Goal: Use online tool/utility: Utilize a website feature to perform a specific function

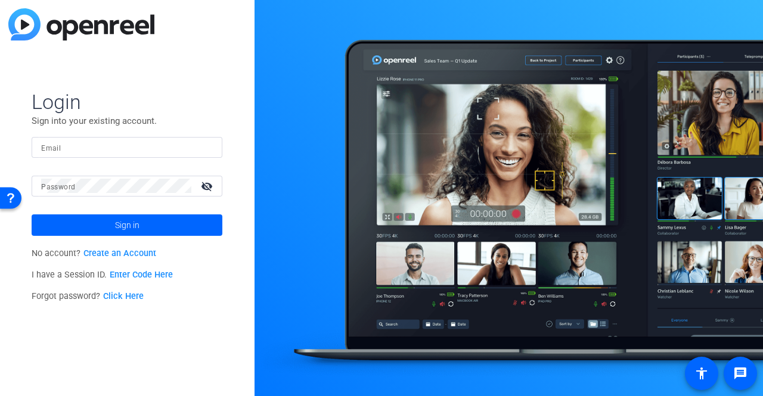
click at [130, 157] on div at bounding box center [127, 147] width 172 height 21
click at [119, 147] on input "Email" at bounding box center [127, 147] width 172 height 14
type input "cori.richards@burwood.com"
click at [0, 396] on com-1password-button at bounding box center [0, 396] width 0 height 0
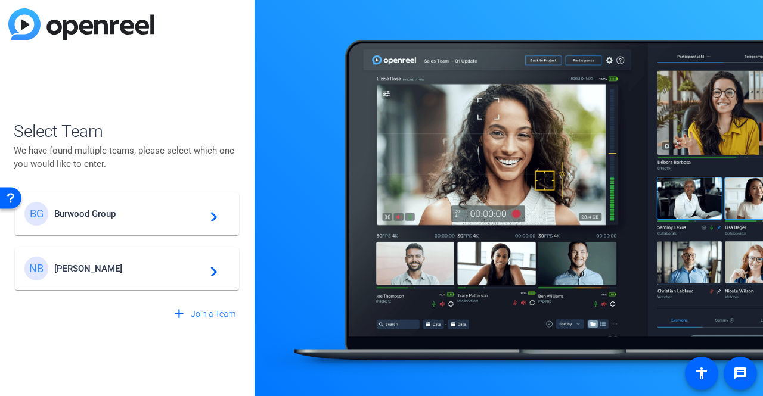
click at [166, 212] on span "Burwood Group" at bounding box center [128, 214] width 149 height 11
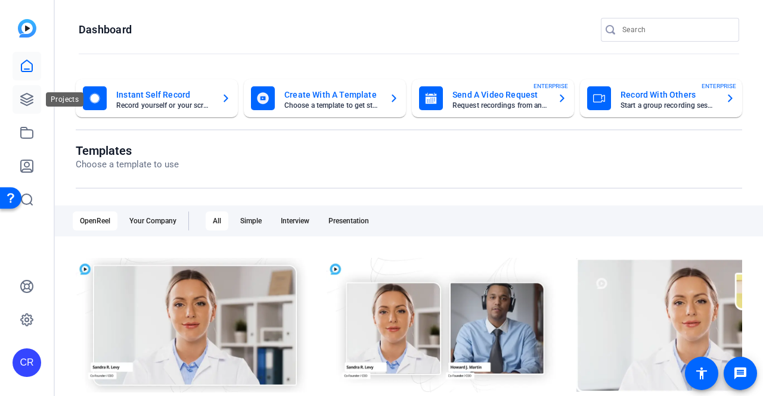
click at [23, 107] on link at bounding box center [27, 99] width 29 height 29
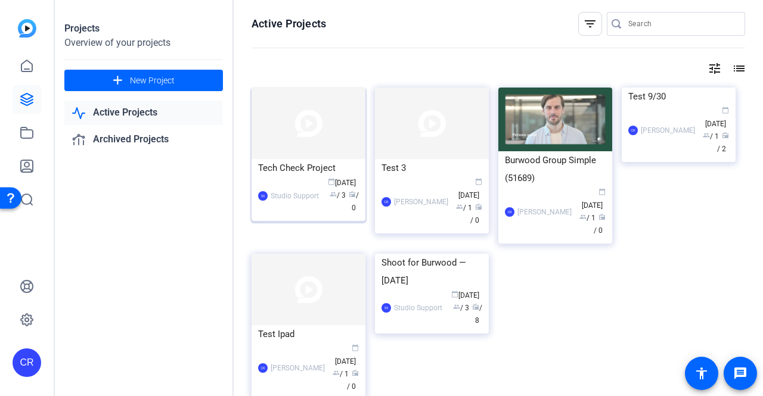
click at [303, 172] on div "Tech Check Project" at bounding box center [308, 168] width 101 height 18
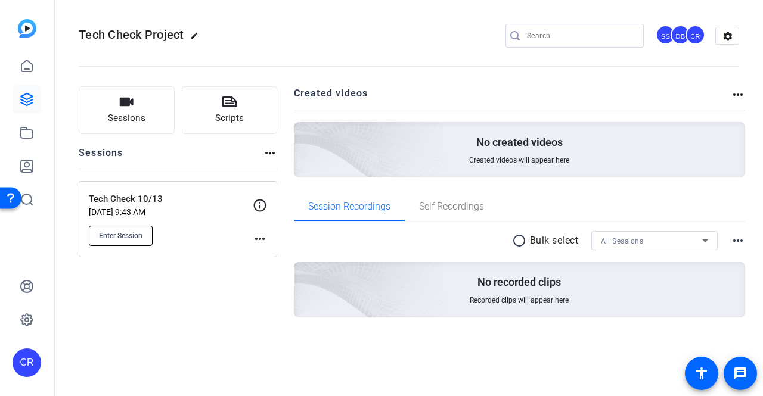
click at [132, 231] on span "Enter Session" at bounding box center [120, 236] width 43 height 10
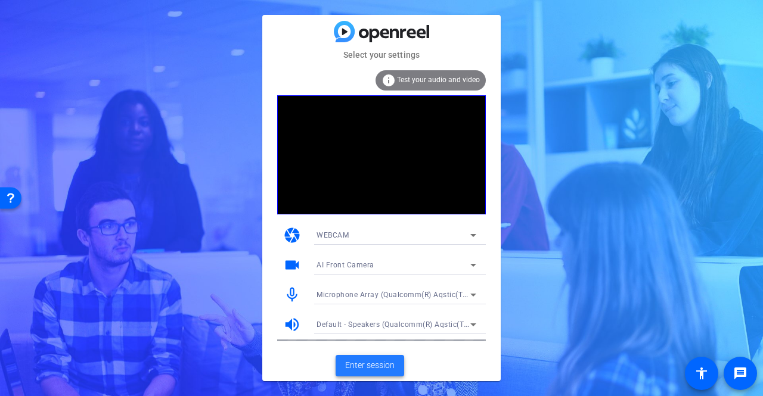
click at [387, 370] on span "Enter session" at bounding box center [369, 365] width 49 height 13
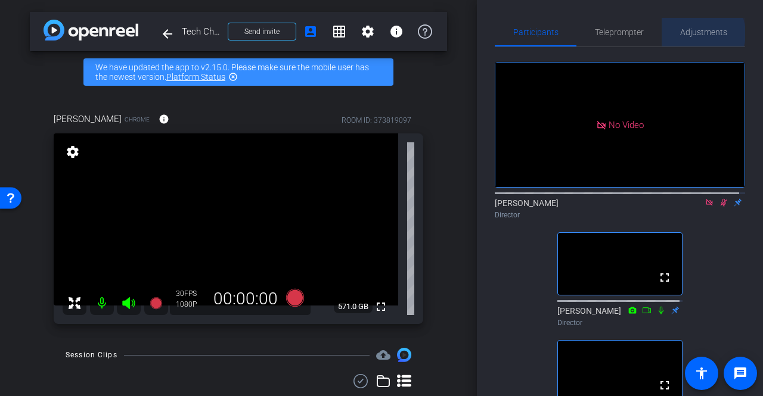
click at [695, 33] on span "Adjustments" at bounding box center [703, 32] width 47 height 8
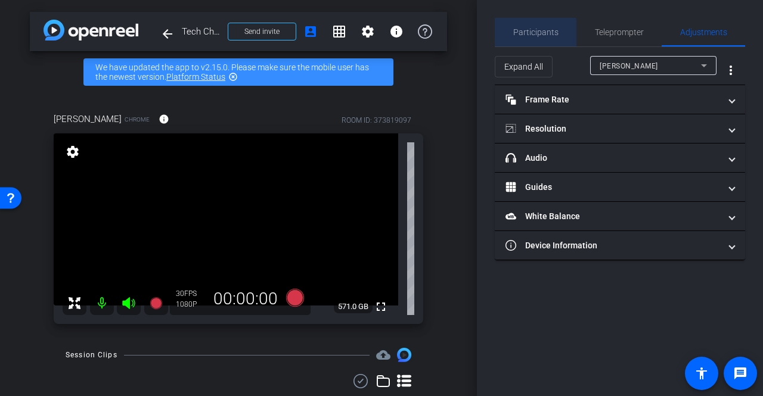
click at [514, 38] on span "Participants" at bounding box center [535, 32] width 45 height 29
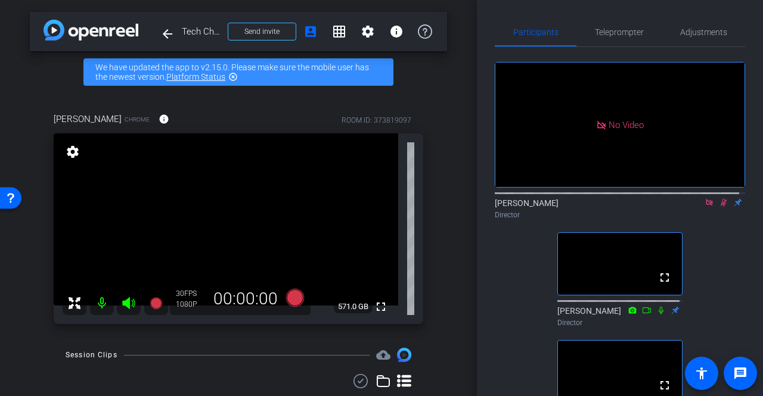
click at [720, 199] on icon at bounding box center [723, 203] width 7 height 8
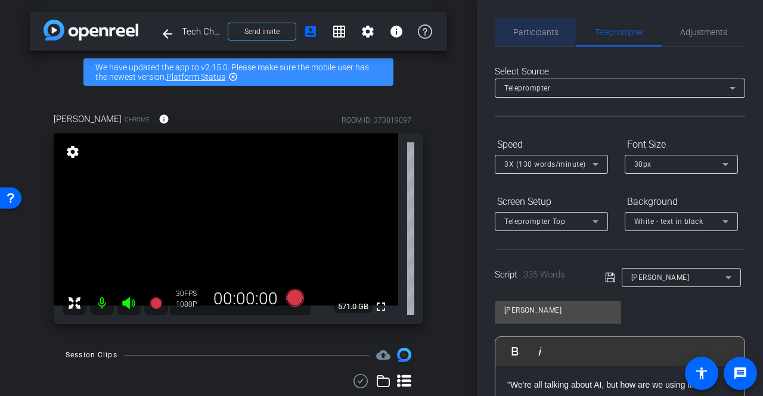
click at [529, 27] on span "Participants" at bounding box center [535, 32] width 45 height 29
